Goal: Task Accomplishment & Management: Manage account settings

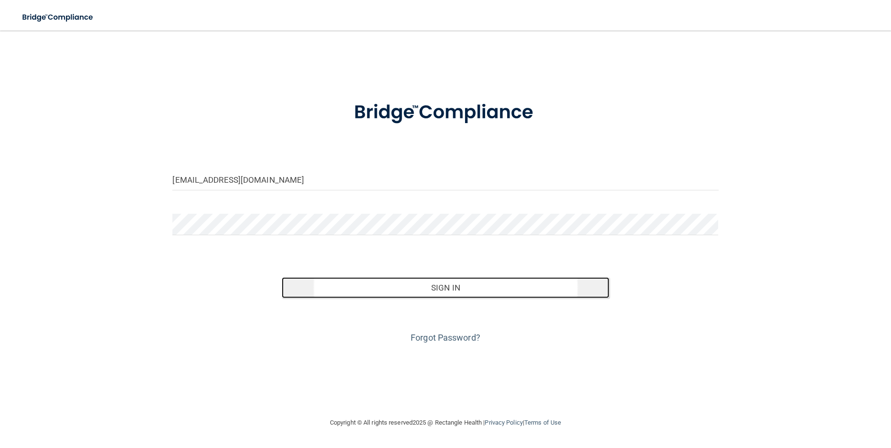
click at [443, 292] on button "Sign In" at bounding box center [445, 287] width 327 height 21
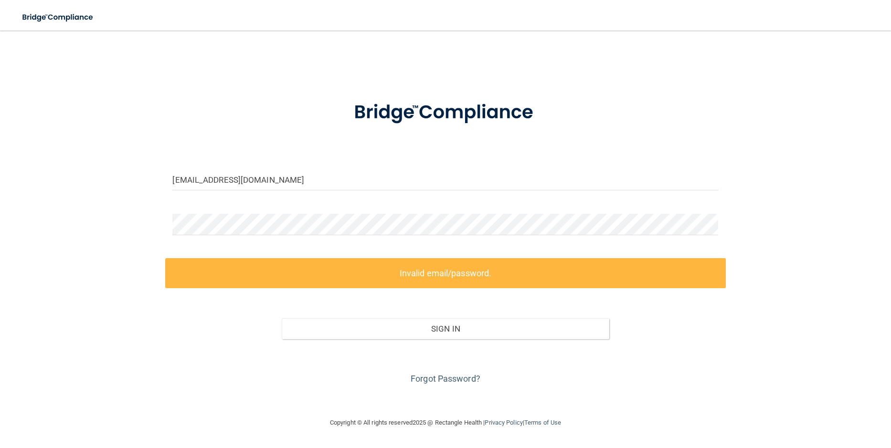
click at [434, 276] on label "Invalid email/password." at bounding box center [445, 273] width 560 height 30
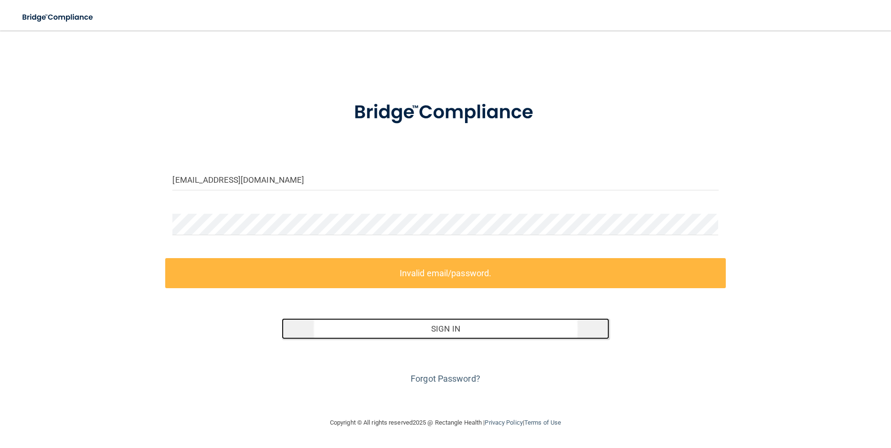
click at [444, 328] on button "Sign In" at bounding box center [445, 328] width 327 height 21
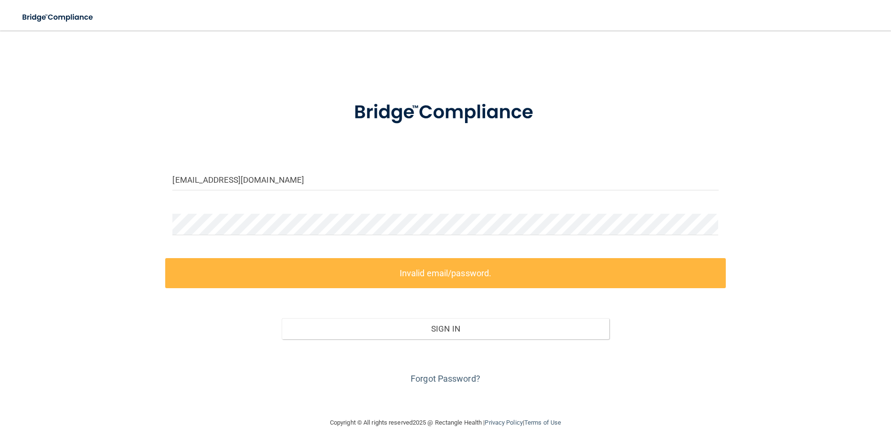
click at [426, 271] on label "Invalid email/password." at bounding box center [445, 273] width 560 height 30
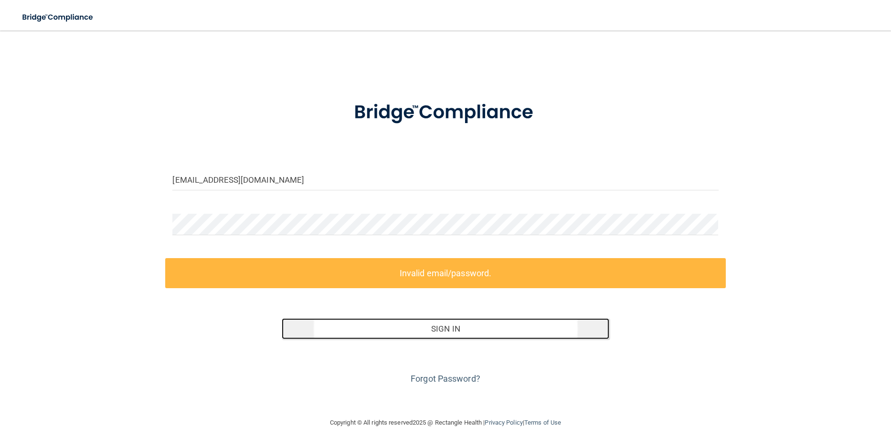
click at [449, 327] on button "Sign In" at bounding box center [445, 328] width 327 height 21
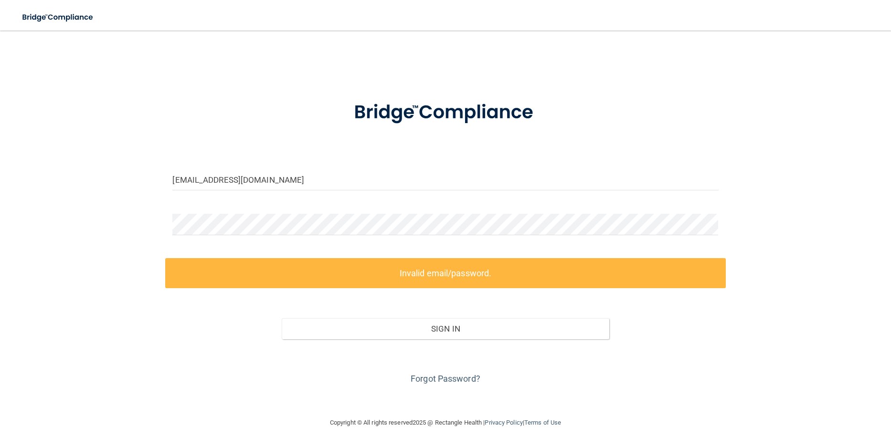
click at [84, 280] on div "[EMAIL_ADDRESS][DOMAIN_NAME] Invalid email/password. You don't have permission …" at bounding box center [445, 224] width 853 height 368
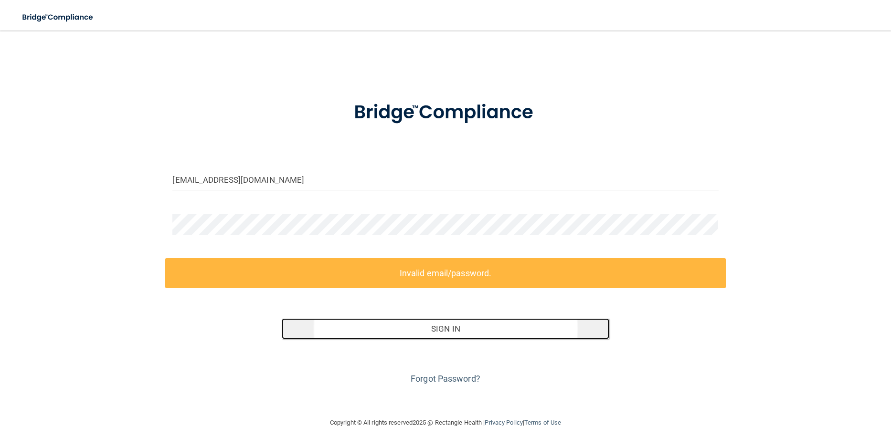
click at [448, 329] on button "Sign In" at bounding box center [445, 328] width 327 height 21
click at [454, 328] on button "Sign In" at bounding box center [445, 328] width 327 height 21
click at [441, 333] on button "Sign In" at bounding box center [445, 328] width 327 height 21
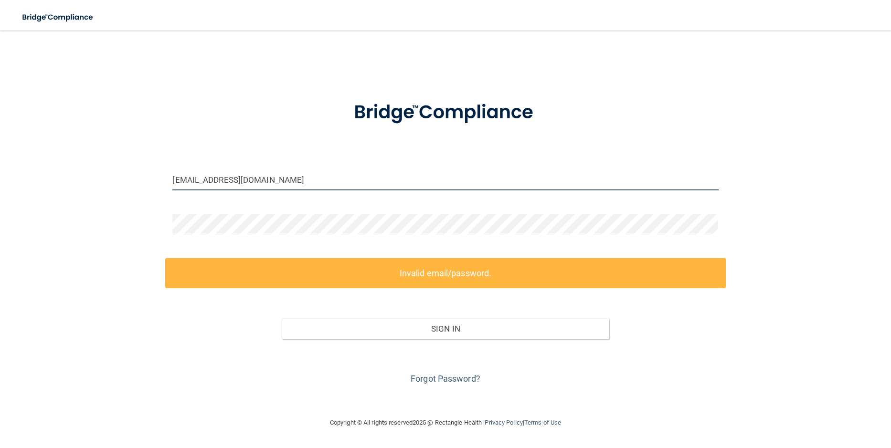
click at [253, 178] on input "[EMAIL_ADDRESS][DOMAIN_NAME]" at bounding box center [445, 179] width 546 height 21
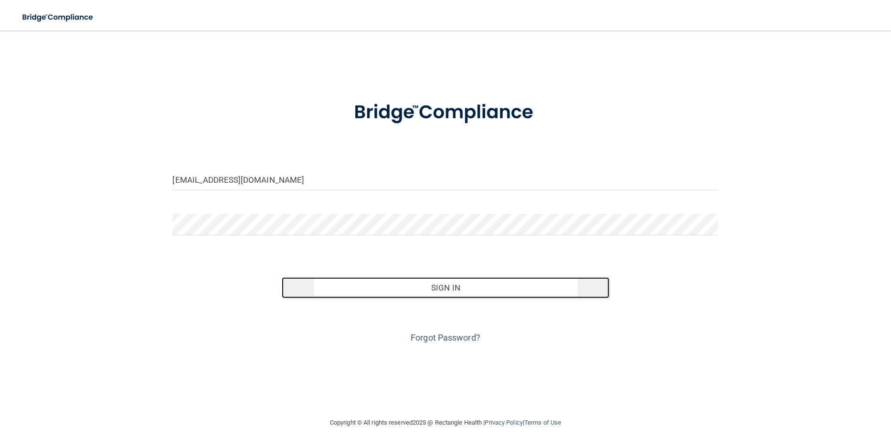
click at [451, 291] on button "Sign In" at bounding box center [445, 287] width 327 height 21
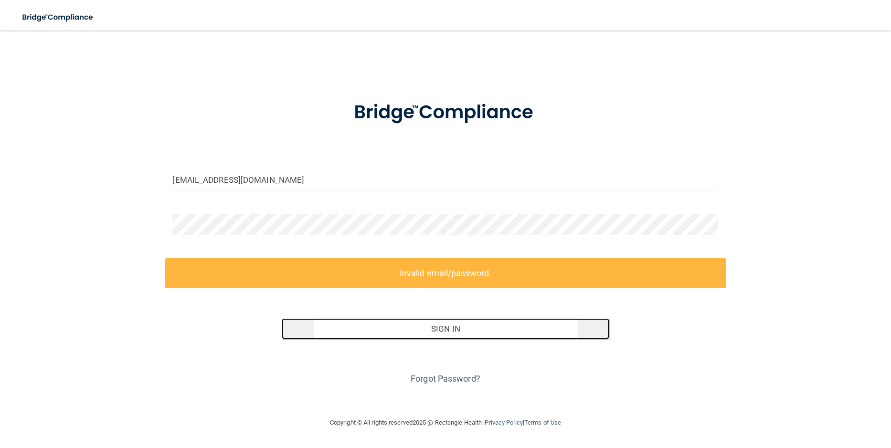
click at [441, 329] on button "Sign In" at bounding box center [445, 328] width 327 height 21
click at [437, 329] on button "Sign In" at bounding box center [445, 328] width 327 height 21
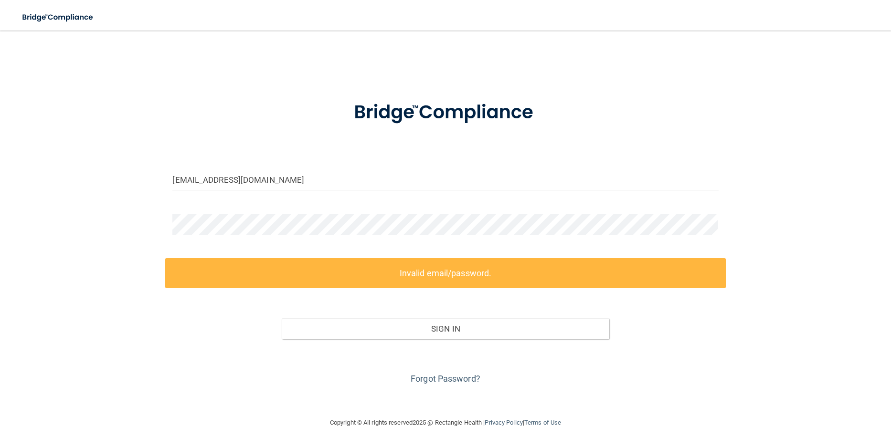
click at [131, 326] on div "[EMAIL_ADDRESS][DOMAIN_NAME] Invalid email/password. You don't have permission …" at bounding box center [445, 224] width 853 height 368
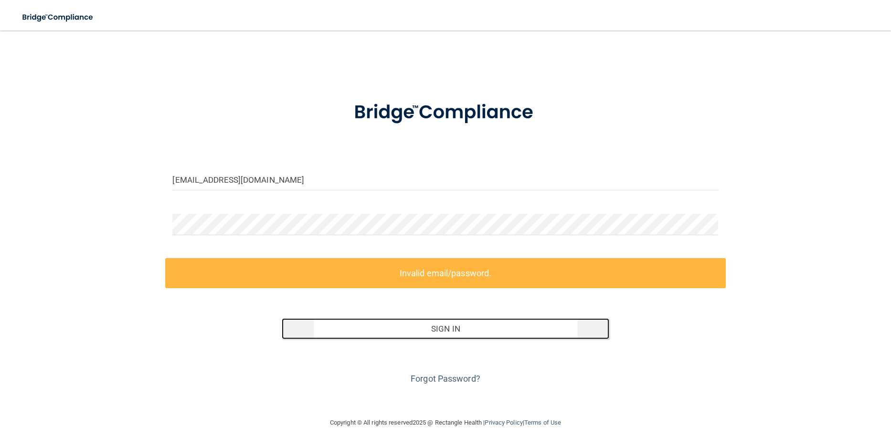
click at [452, 328] on button "Sign In" at bounding box center [445, 328] width 327 height 21
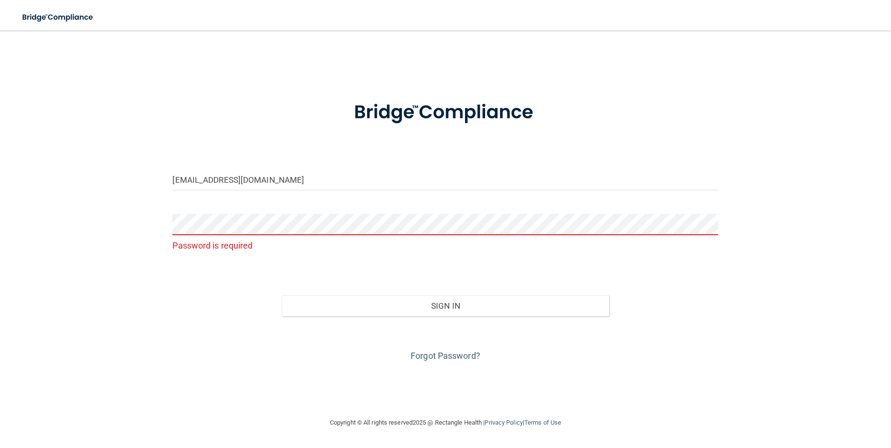
type input "[EMAIL_ADDRESS][DOMAIN_NAME]"
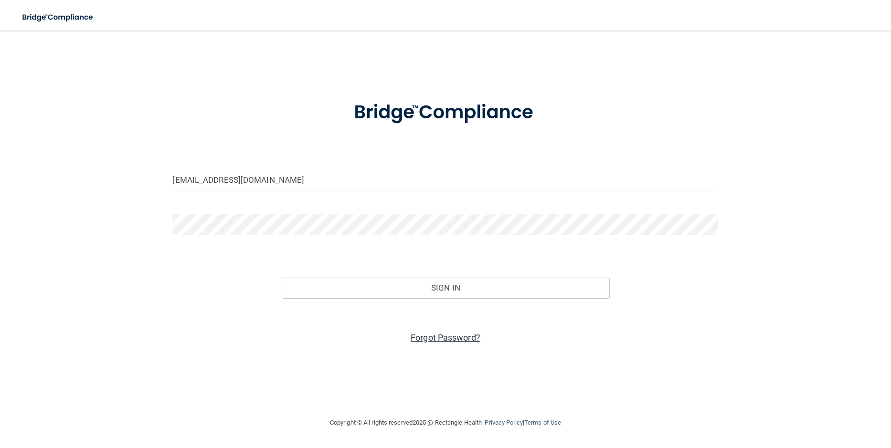
click at [448, 336] on link "Forgot Password?" at bounding box center [446, 338] width 70 height 10
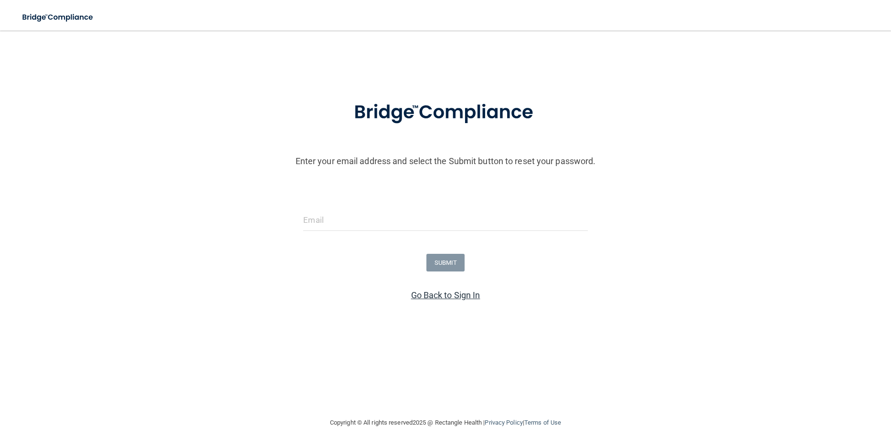
click at [454, 292] on link "Go Back to Sign In" at bounding box center [445, 295] width 69 height 10
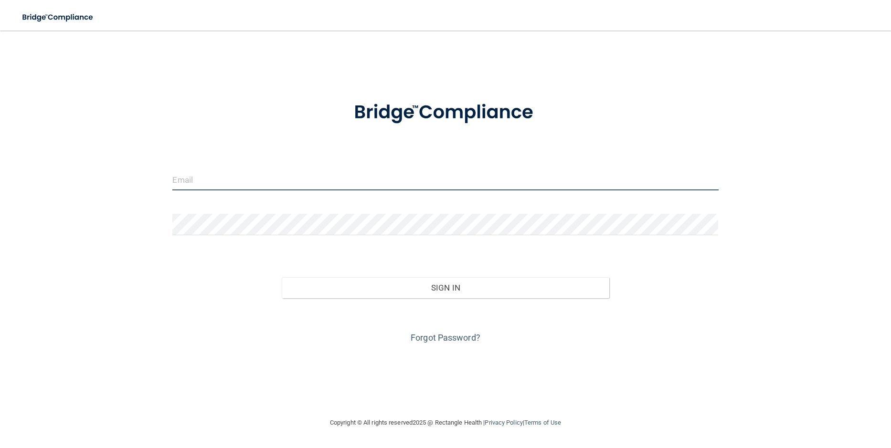
type input "[EMAIL_ADDRESS][DOMAIN_NAME]"
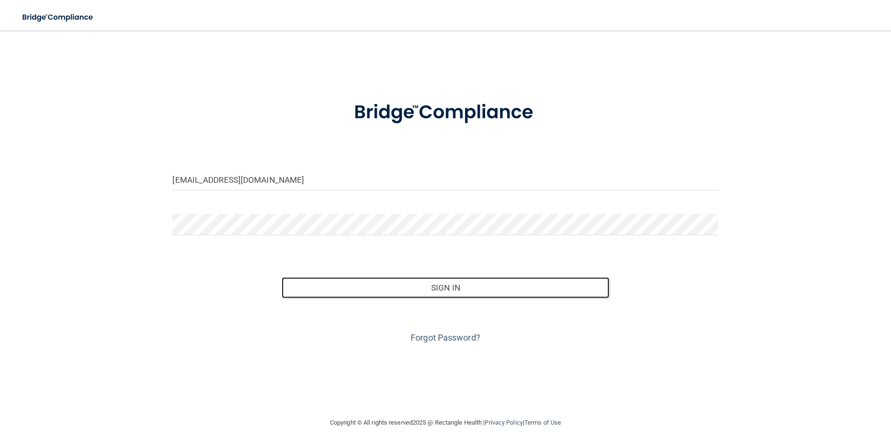
click at [454, 292] on button "Sign In" at bounding box center [445, 287] width 327 height 21
